Goal: Information Seeking & Learning: Learn about a topic

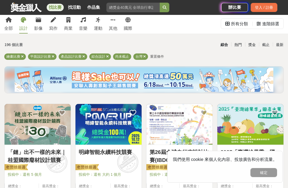
click at [56, 55] on div "繪畫比賽 平面設計比賽 產品設計比賽 綜合設計 尚未截止 台灣 重置條件" at bounding box center [143, 58] width 279 height 9
click at [22, 57] on icon at bounding box center [22, 56] width 3 height 3
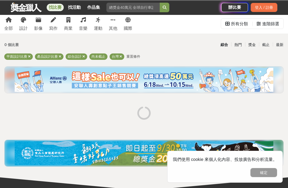
click at [30, 56] on icon at bounding box center [29, 56] width 3 height 3
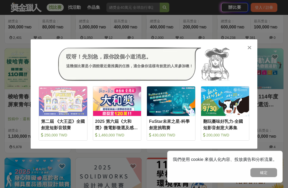
scroll to position [174, 0]
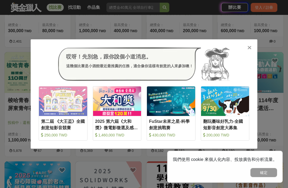
click at [249, 48] on icon at bounding box center [249, 47] width 4 height 5
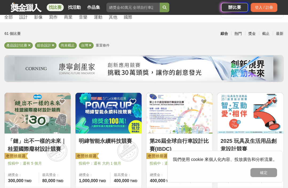
scroll to position [21, 0]
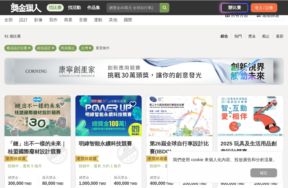
click at [183, 121] on img at bounding box center [179, 115] width 66 height 41
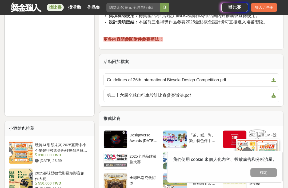
scroll to position [487, 0]
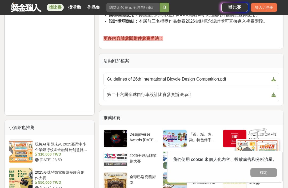
click at [216, 93] on span "第二十六屆全球自行車設計比賽參賽辦法.pdf" at bounding box center [188, 95] width 162 height 6
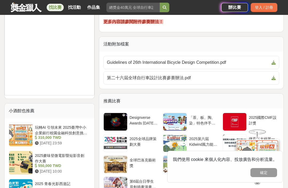
scroll to position [505, 0]
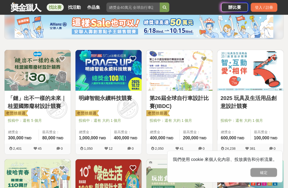
scroll to position [86, 0]
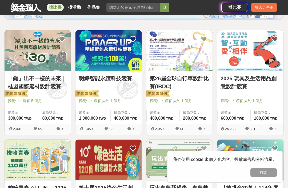
click at [259, 126] on div "24,238 381 0" at bounding box center [250, 129] width 66 height 11
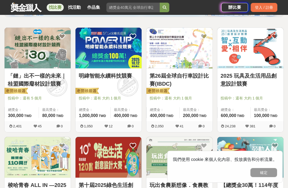
scroll to position [89, 0]
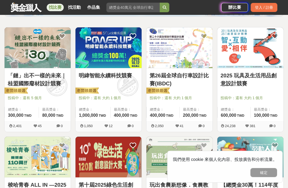
click at [130, 83] on span at bounding box center [128, 86] width 30 height 30
click at [108, 49] on img at bounding box center [108, 47] width 66 height 41
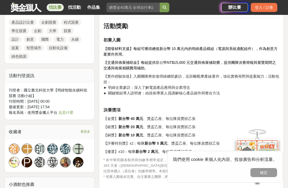
scroll to position [406, 0]
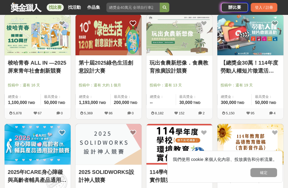
scroll to position [211, 0]
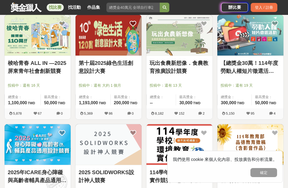
click at [116, 45] on img at bounding box center [108, 35] width 66 height 41
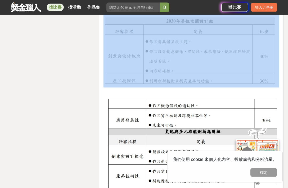
scroll to position [1036, 0]
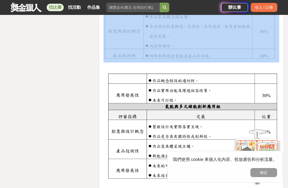
click at [278, 97] on img at bounding box center [190, 124] width 175 height 116
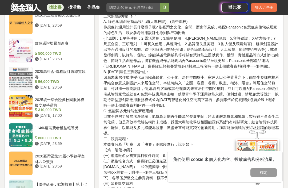
scroll to position [625, 0]
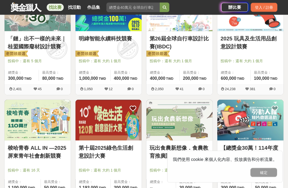
scroll to position [128, 0]
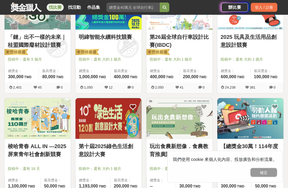
click at [272, 36] on link "2025 玩具及生活用品創意設計競賽" at bounding box center [250, 41] width 60 height 16
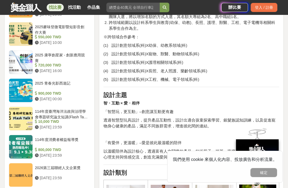
scroll to position [479, 0]
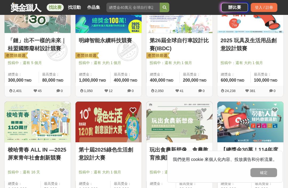
scroll to position [124, 0]
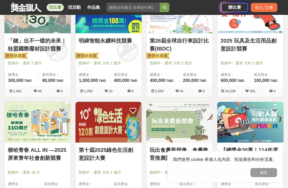
click at [109, 142] on img at bounding box center [108, 122] width 66 height 41
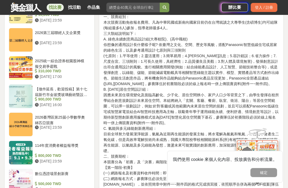
scroll to position [607, 0]
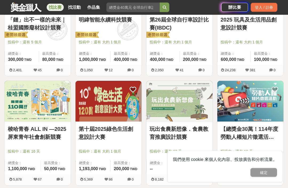
scroll to position [145, 0]
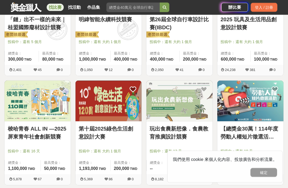
click at [39, 121] on img at bounding box center [38, 101] width 66 height 41
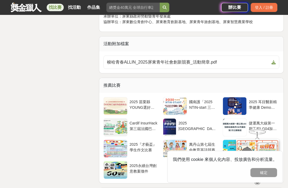
scroll to position [1407, 0]
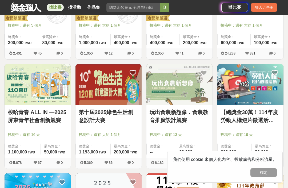
scroll to position [205, 0]
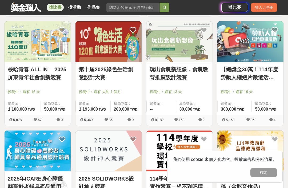
click at [196, 55] on img at bounding box center [179, 41] width 66 height 41
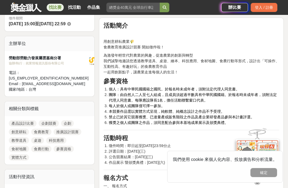
scroll to position [152, 0]
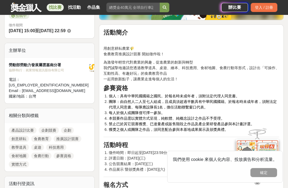
click at [272, 98] on li "個人：具有中華民國國籍之國民。於報名時未成年者，須附法定代理人同意書。" at bounding box center [194, 96] width 170 height 6
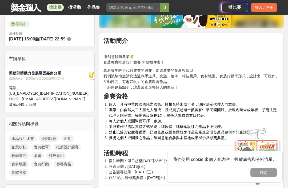
scroll to position [143, 0]
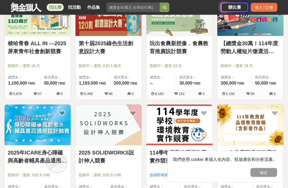
scroll to position [232, 0]
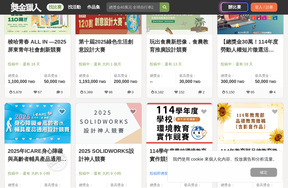
click at [42, 131] on img at bounding box center [38, 123] width 66 height 41
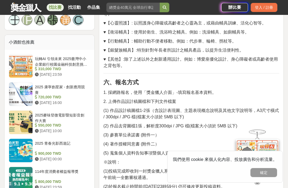
scroll to position [539, 0]
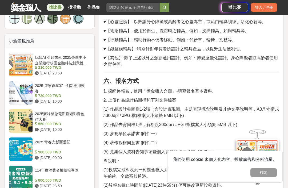
click at [265, 117] on p "(1) 作品設計稿圖檔1-2張（含設計表現圖、主題表現概念說明及其他文字說明等，A3尺寸橫式 / 300dpi / JPG 檔(檔案大小須於 5MB 以下)" at bounding box center [190, 112] width 175 height 13
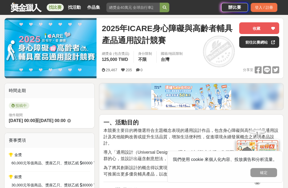
scroll to position [0, 0]
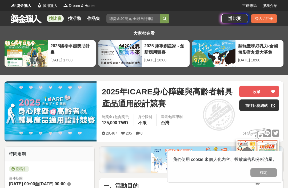
click at [268, 104] on link "前往比賽網站" at bounding box center [259, 106] width 40 height 12
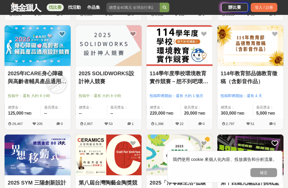
scroll to position [322, 0]
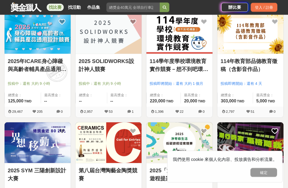
click at [91, 64] on link "2025 SOLIDWORKS設計神人競賽" at bounding box center [109, 66] width 60 height 16
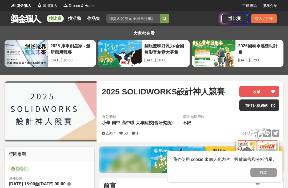
click at [249, 105] on link "前往比賽網站" at bounding box center [259, 106] width 40 height 12
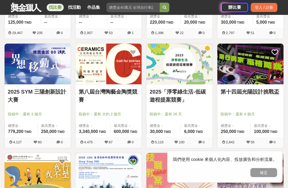
scroll to position [401, 0]
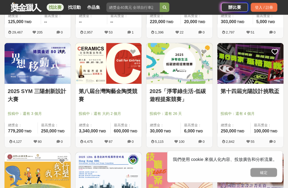
click at [119, 89] on link "第八屆台灣陶藝金陶獎競賽" at bounding box center [109, 96] width 60 height 16
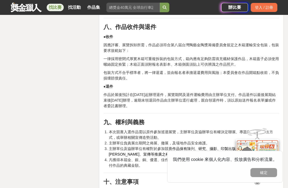
scroll to position [1081, 0]
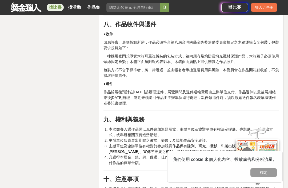
click at [43, 137] on div "時間走期 投稿中 徵件期間 [DATE] 00:00 至 [DATE] 17:00 主辦單位 和成欣業股份有限公司 協辦/執行： 財團法人和成文教基金會 電話…" at bounding box center [49, 36] width 95 height 1942
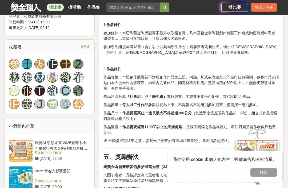
scroll to position [385, 0]
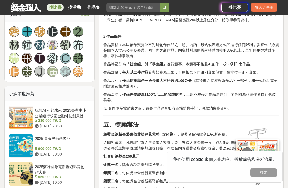
click at [12, 87] on div "小酒館也推薦" at bounding box center [50, 94] width 90 height 15
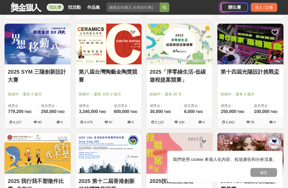
scroll to position [422, 0]
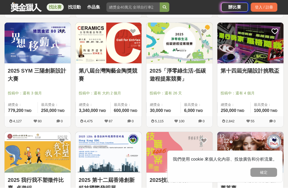
click at [169, 73] on link "2025「淨零綠生活-低碳遊程提案競賽」" at bounding box center [179, 75] width 60 height 16
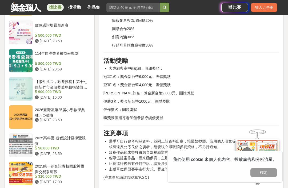
scroll to position [579, 0]
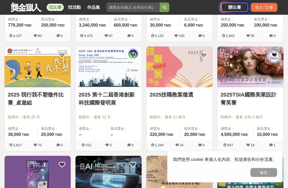
scroll to position [508, 0]
click at [96, 93] on link "2025 第十二屆香港創新科技國際發明展" at bounding box center [109, 99] width 60 height 16
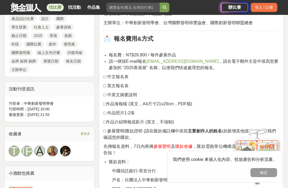
scroll to position [266, 0]
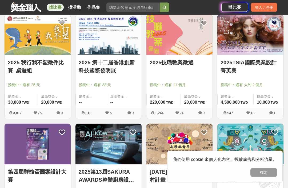
scroll to position [540, 0]
click at [20, 72] on link "2025 我行我不塑徵件比賽_桌遊組" at bounding box center [38, 67] width 60 height 16
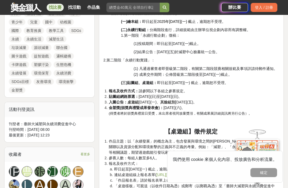
scroll to position [298, 0]
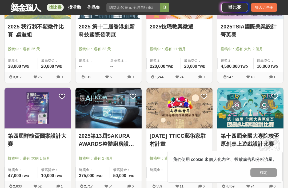
scroll to position [579, 0]
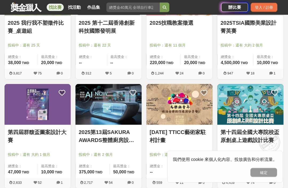
click at [32, 109] on img at bounding box center [38, 104] width 66 height 41
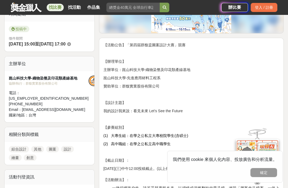
scroll to position [148, 0]
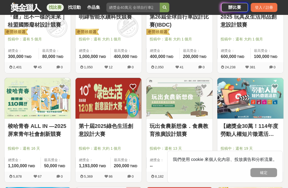
scroll to position [580, 0]
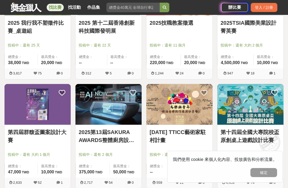
click at [31, 121] on img at bounding box center [38, 104] width 66 height 41
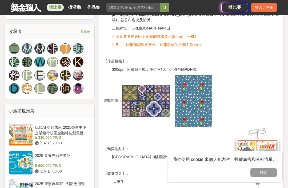
scroll to position [340, 0]
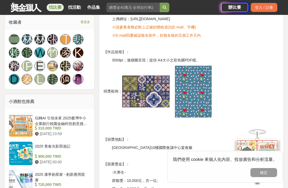
click at [255, 123] on p at bounding box center [190, 123] width 175 height 6
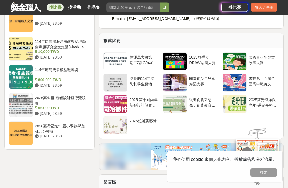
scroll to position [642, 0]
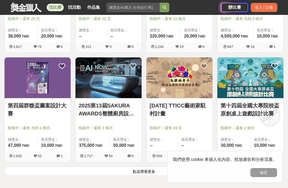
scroll to position [606, 0]
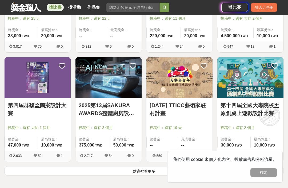
click at [263, 110] on link "第十四屆全國大專院校盃原創桌上遊戲設計比賽" at bounding box center [250, 109] width 60 height 16
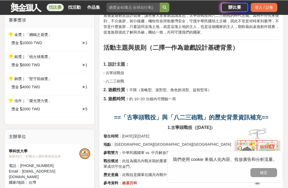
scroll to position [185, 0]
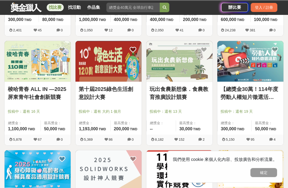
scroll to position [589, 0]
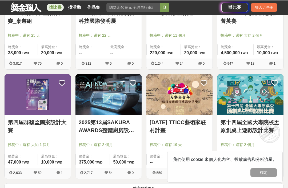
click at [88, 129] on link "2025第13屆SAKURA AWARDS整體廚房設計大賽" at bounding box center [109, 126] width 60 height 16
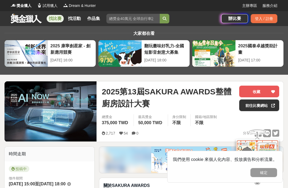
click at [261, 105] on link "前往比賽網站" at bounding box center [259, 106] width 40 height 12
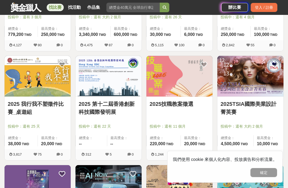
scroll to position [479, 0]
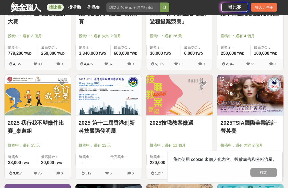
click at [83, 109] on img at bounding box center [108, 95] width 66 height 41
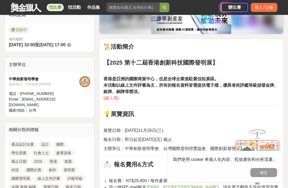
scroll to position [139, 0]
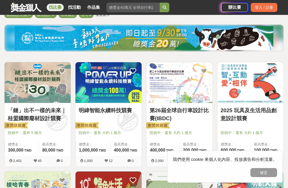
scroll to position [54, 0]
click at [20, 110] on link "「鏈」出不一樣的未來｜桂盟國際廢材設計競賽" at bounding box center [38, 115] width 60 height 16
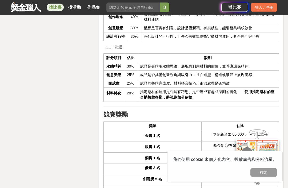
scroll to position [938, 0]
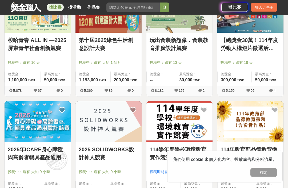
scroll to position [304, 0]
